Goal: Check status: Check status

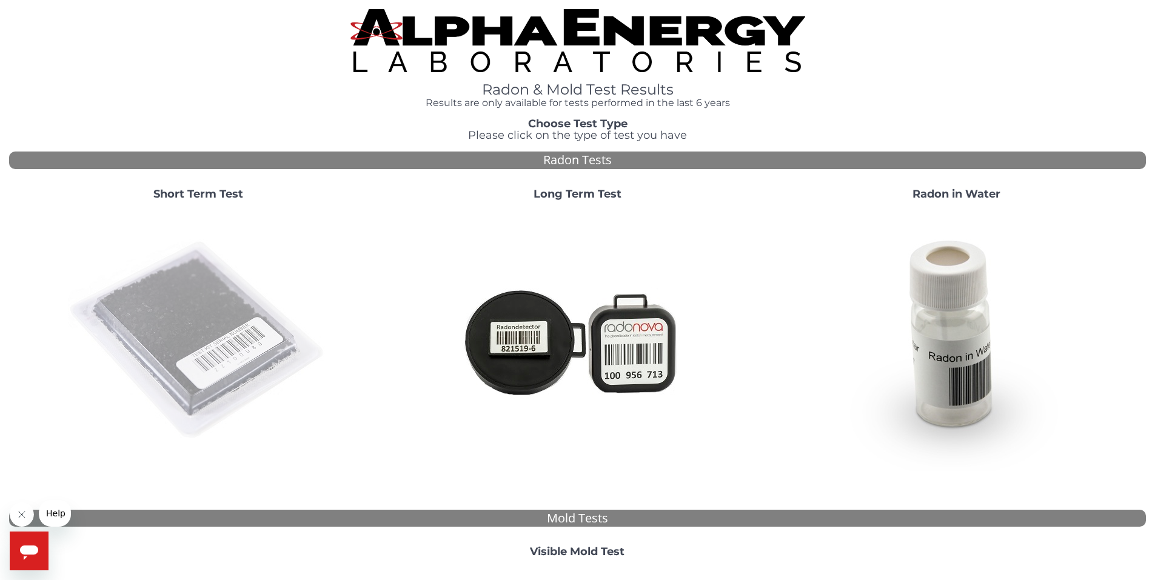
click at [220, 292] on img at bounding box center [198, 340] width 261 height 261
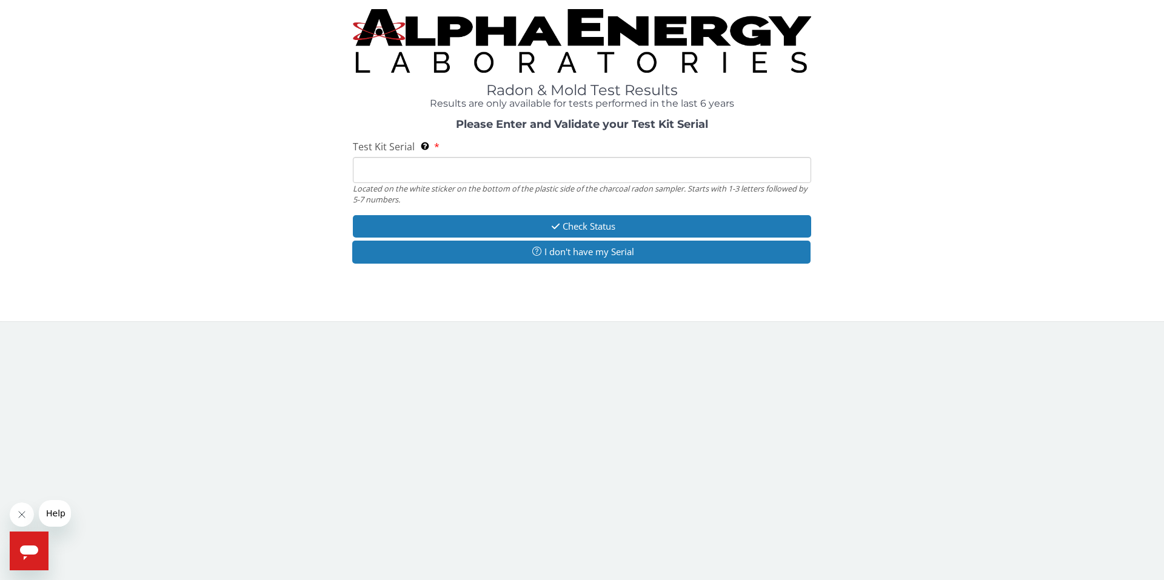
click at [415, 169] on input "Test Kit Serial Located on the white sticker on the bottom of the plastic side …" at bounding box center [582, 170] width 458 height 26
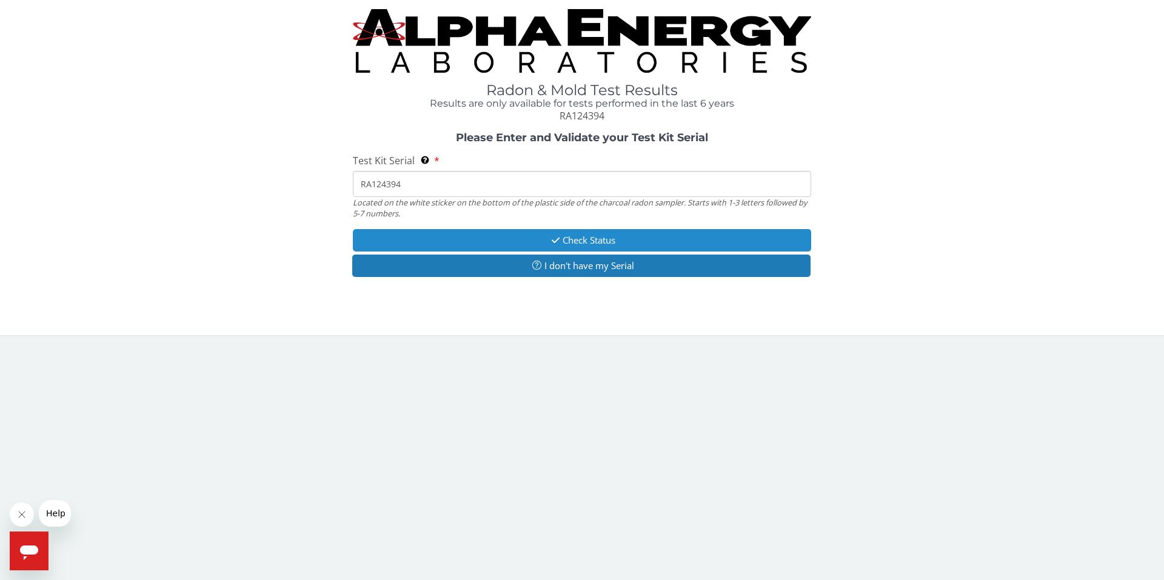
type input "RA124394"
click at [476, 238] on button "Check Status" at bounding box center [582, 240] width 458 height 22
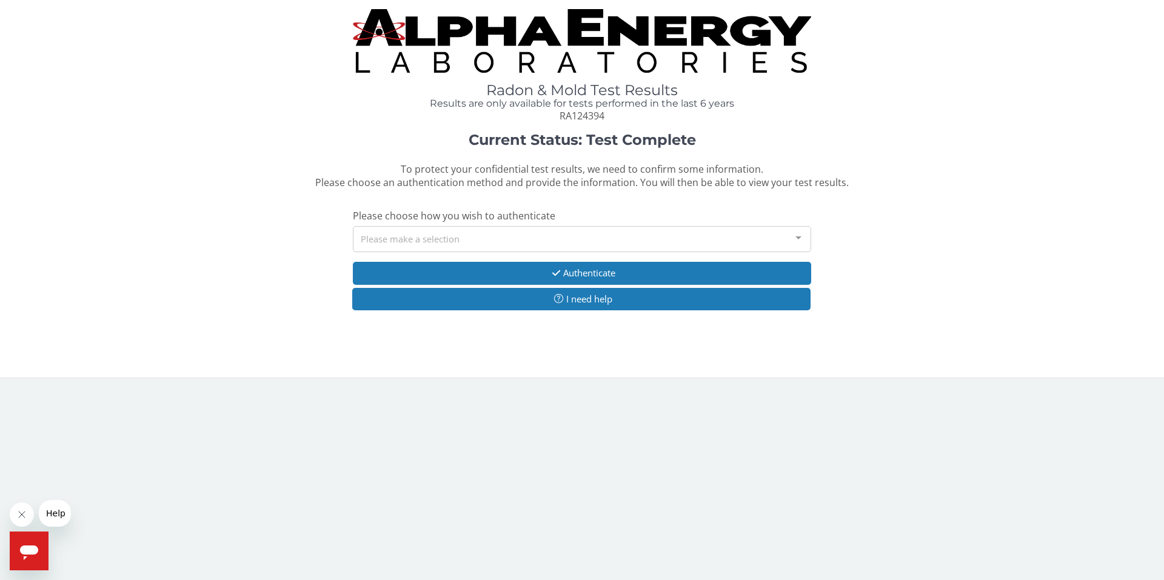
click at [803, 242] on div at bounding box center [798, 238] width 24 height 23
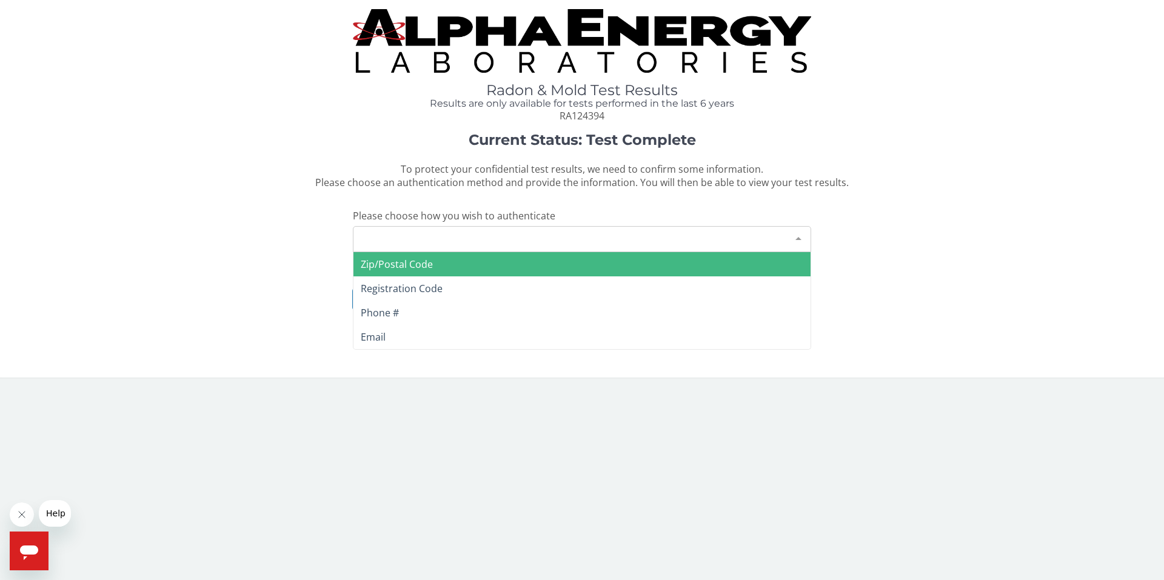
click at [461, 262] on span "Zip/Postal Code" at bounding box center [581, 264] width 457 height 24
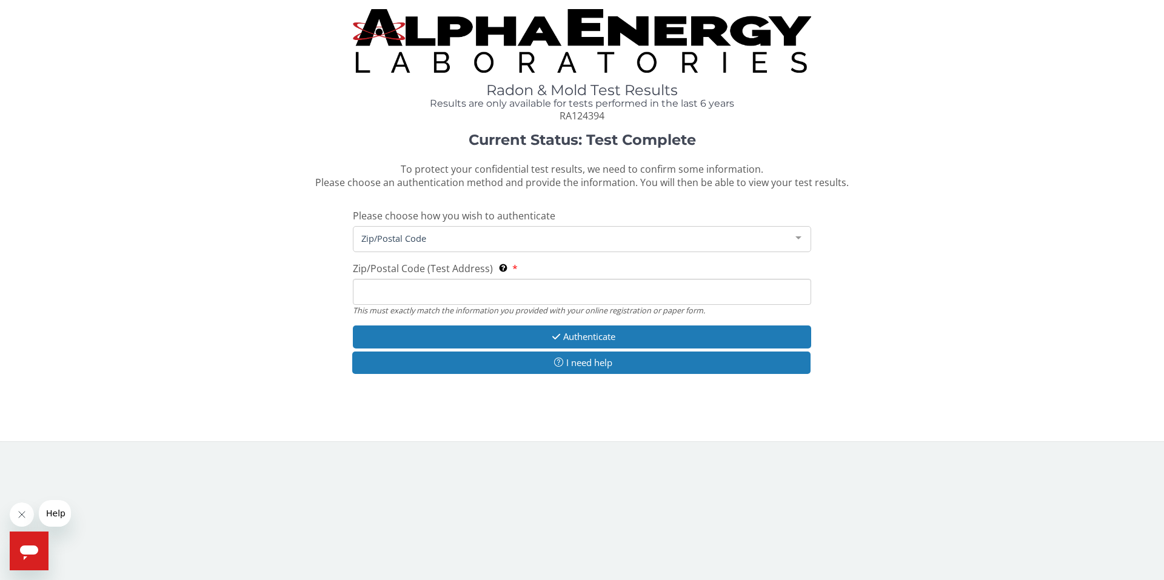
click at [432, 290] on input "Zip/Postal Code (Test Address) This must exactly match the information you prov…" at bounding box center [582, 292] width 458 height 26
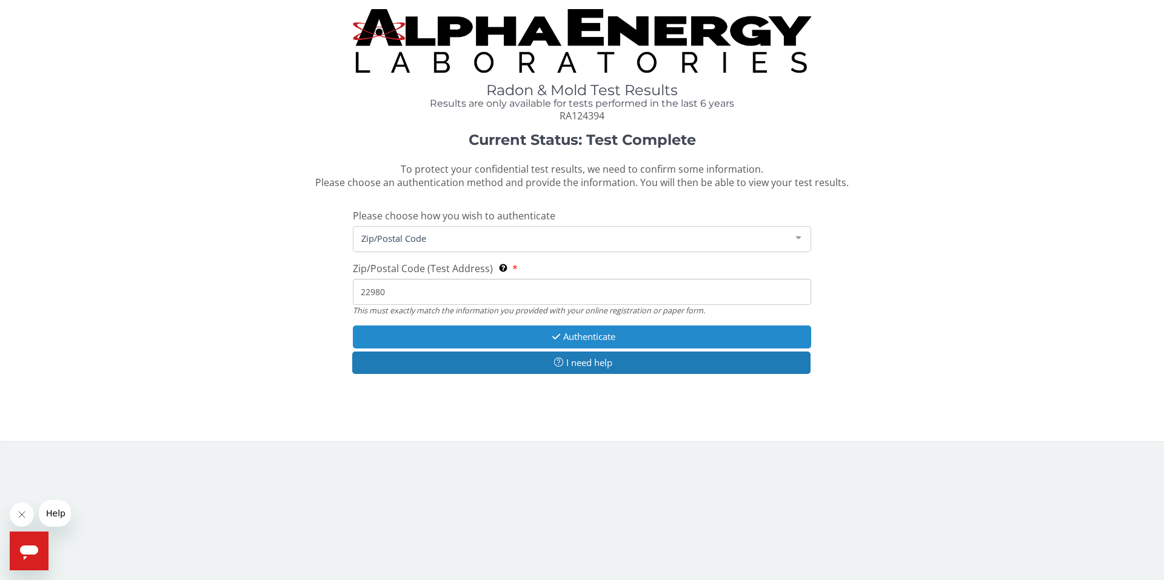
type input "22980"
click at [541, 333] on button "Authenticate" at bounding box center [582, 336] width 458 height 22
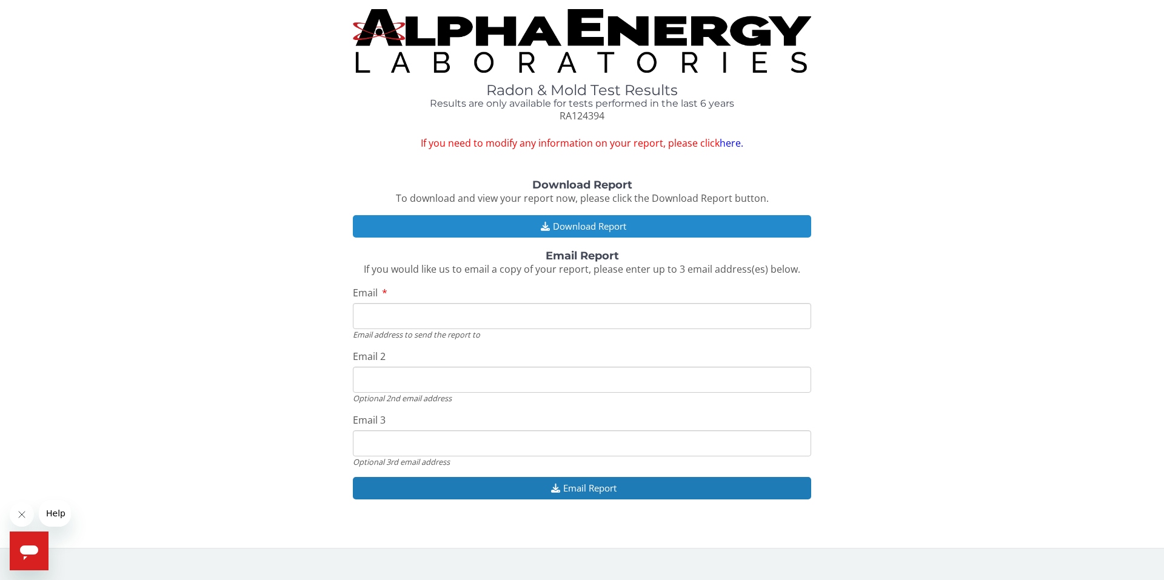
click at [610, 227] on button "Download Report" at bounding box center [582, 226] width 458 height 22
